Goal: Find specific page/section: Find specific page/section

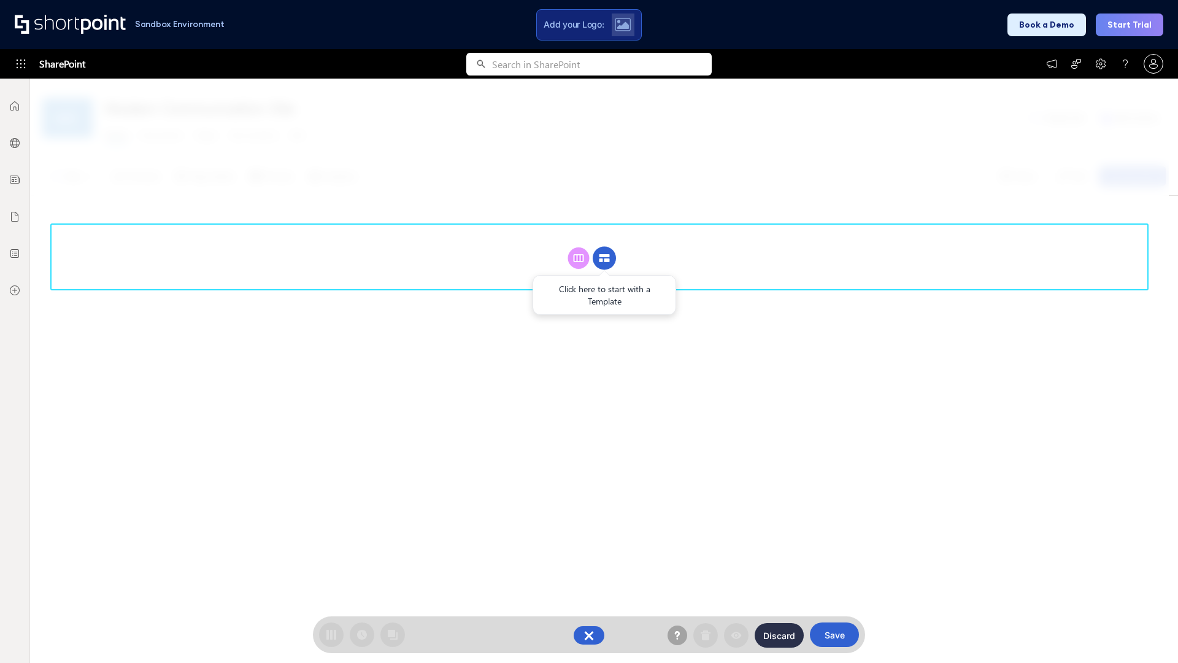
click at [605, 258] on circle at bounding box center [604, 258] width 23 height 23
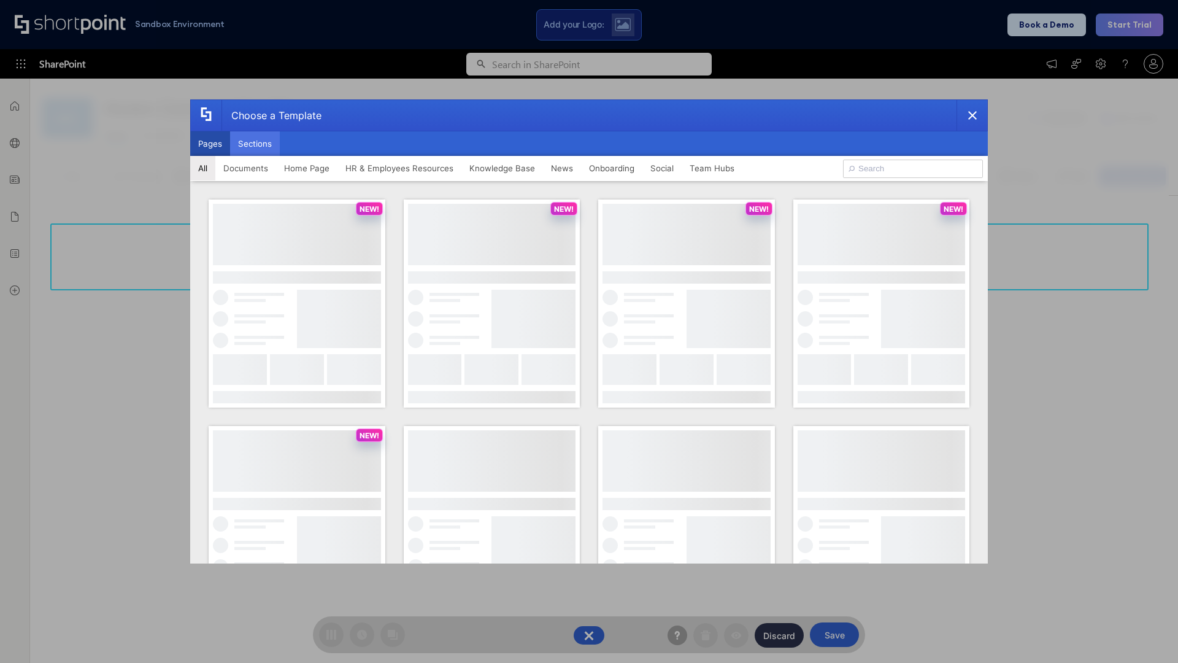
click at [255, 144] on button "Sections" at bounding box center [255, 143] width 50 height 25
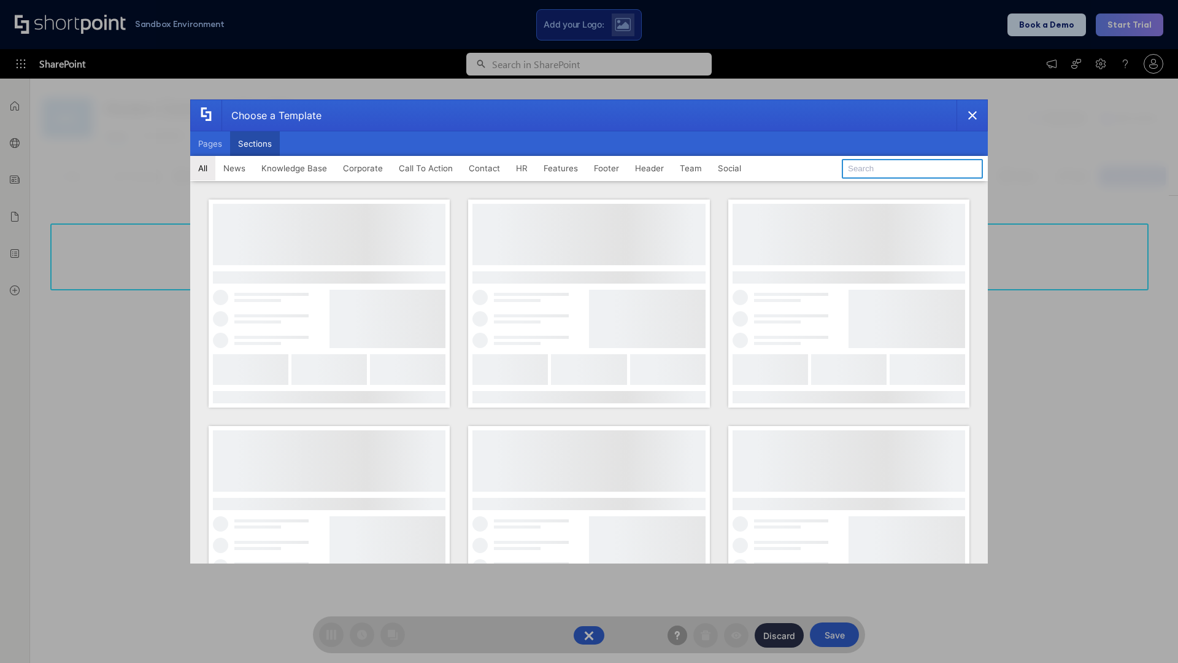
type input "Header 3"
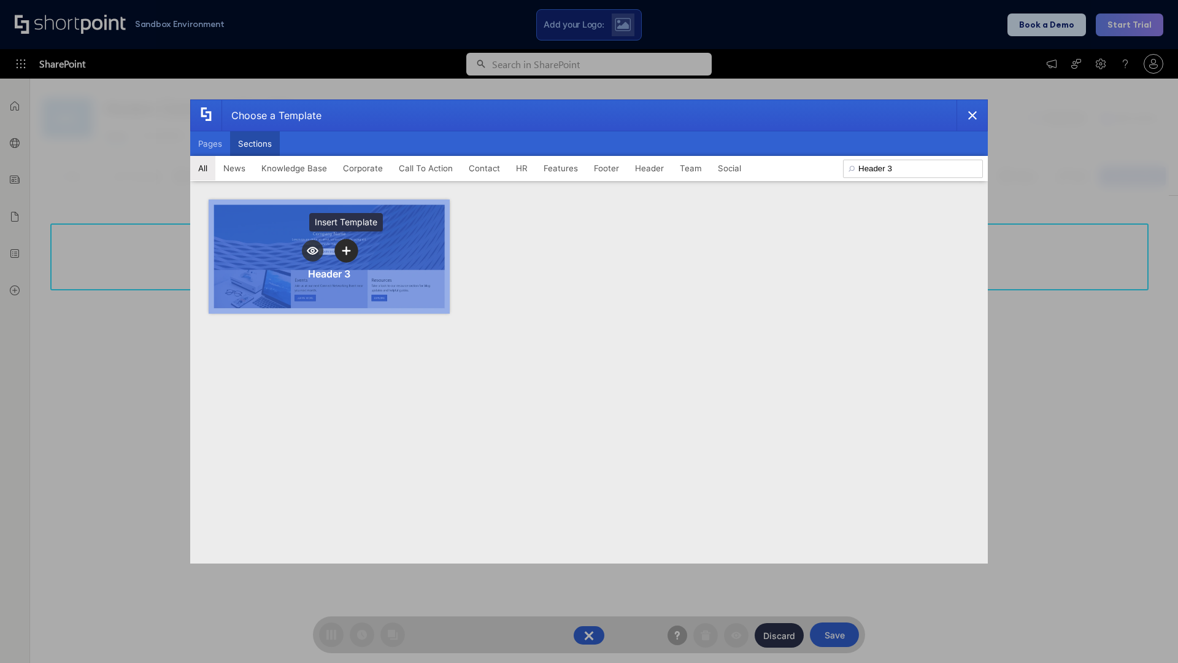
click at [346, 250] on icon "template selector" at bounding box center [346, 250] width 9 height 9
